Goal: Task Accomplishment & Management: Use online tool/utility

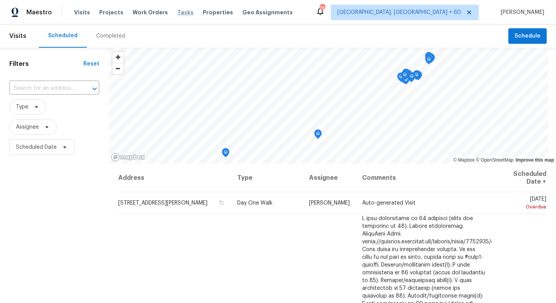
click at [177, 12] on span "Tasks" at bounding box center [185, 12] width 16 height 5
